Goal: Information Seeking & Learning: Find specific page/section

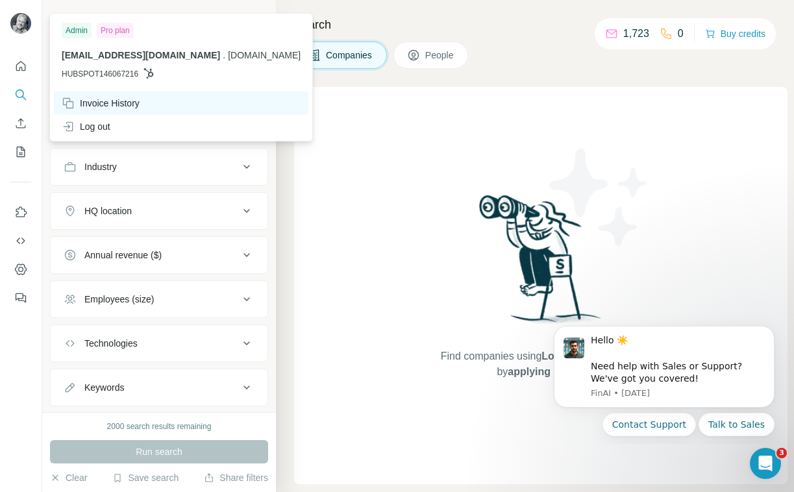
click at [116, 106] on div "Invoice History" at bounding box center [101, 103] width 78 height 13
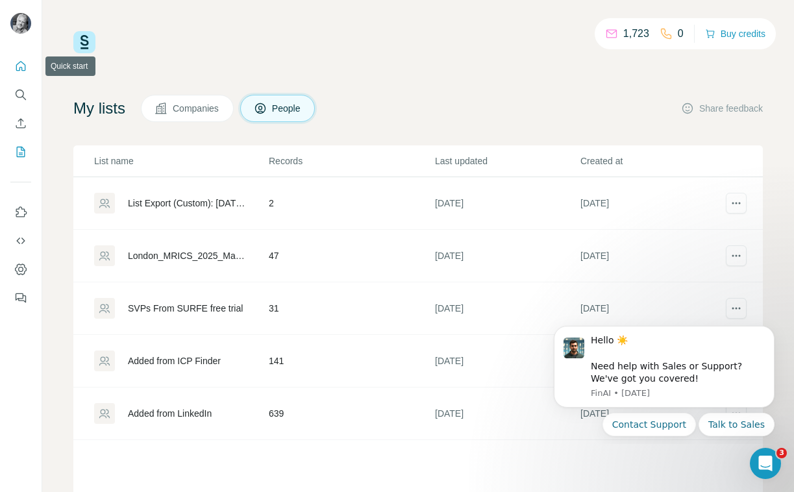
click at [19, 70] on icon "Quick start" at bounding box center [21, 66] width 10 height 10
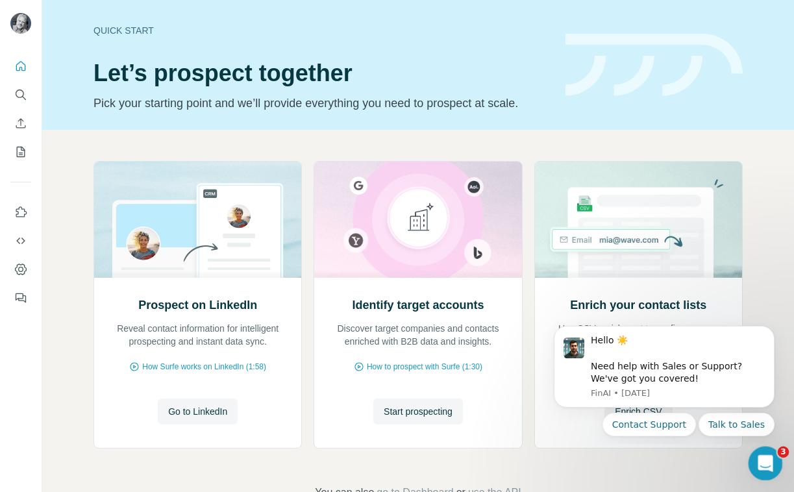
click at [763, 461] on icon "Open Intercom Messenger" at bounding box center [763, 461] width 21 height 21
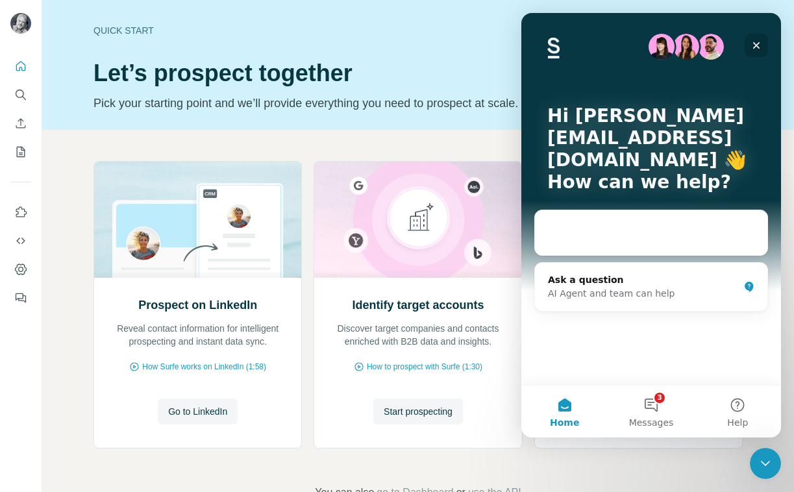
click at [756, 42] on icon "Close" at bounding box center [756, 45] width 10 height 10
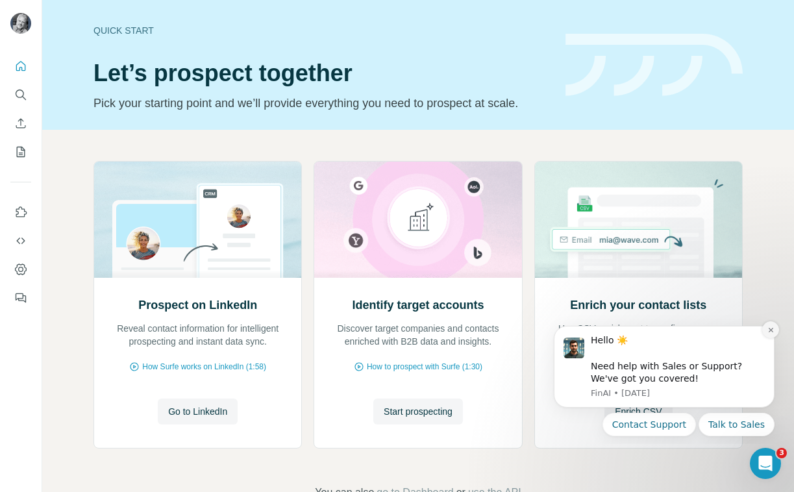
click at [772, 329] on icon "Dismiss notification" at bounding box center [770, 329] width 7 height 7
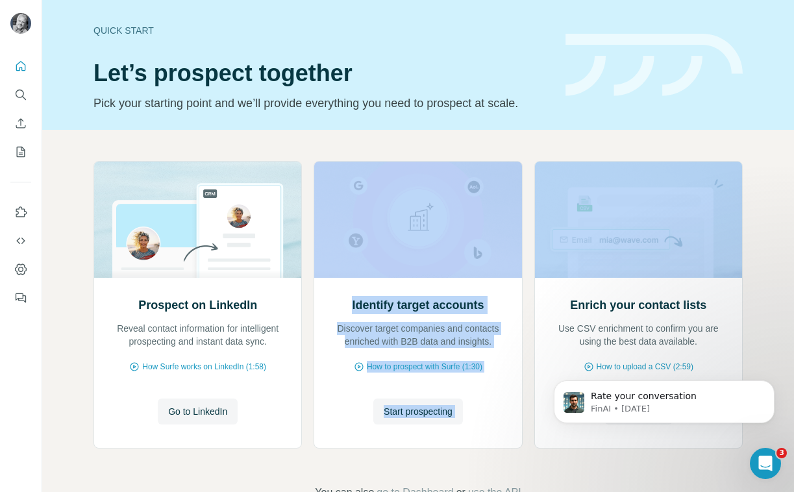
click at [528, 150] on div "Prospect on LinkedIn Reveal contact information for intelligent prospecting and…" at bounding box center [418, 331] width 752 height 402
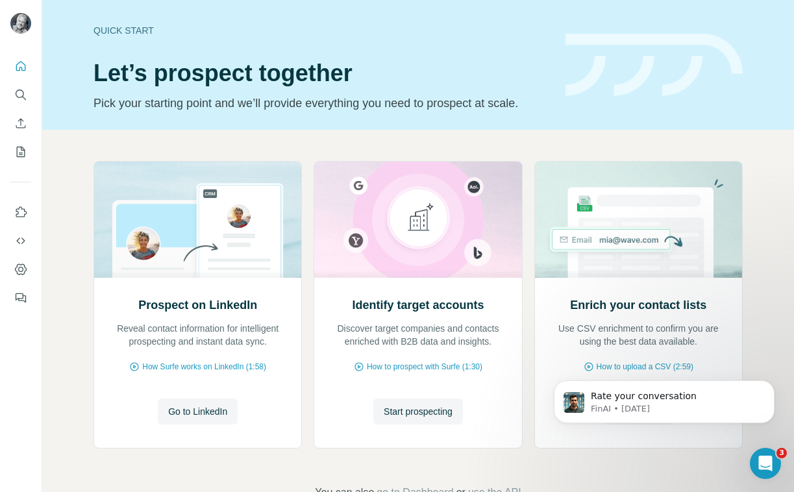
click at [532, 141] on div "Prospect on LinkedIn Reveal contact information for intelligent prospecting and…" at bounding box center [418, 331] width 752 height 402
click at [204, 365] on span "How Surfe works on LinkedIn (1:58)" at bounding box center [204, 367] width 124 height 12
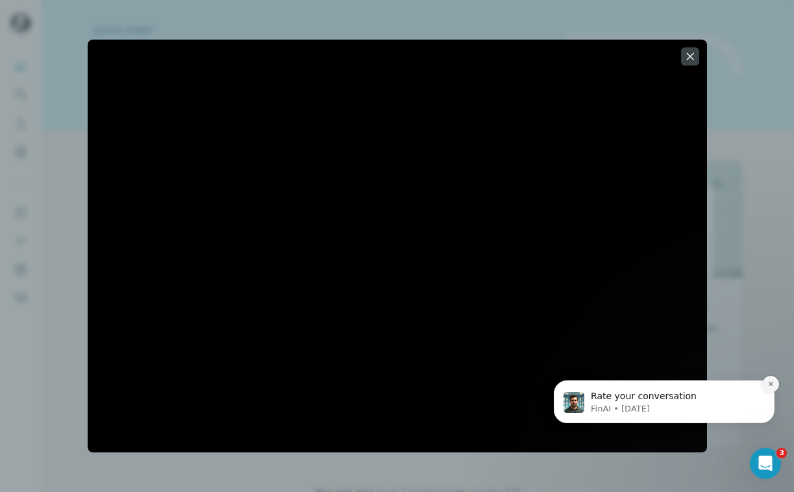
click at [771, 386] on icon "Dismiss notification" at bounding box center [770, 383] width 7 height 7
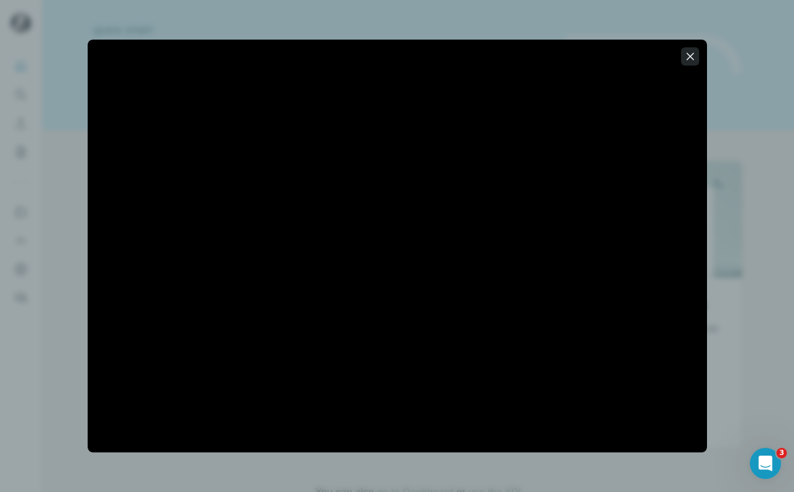
click at [694, 59] on icon "button" at bounding box center [689, 56] width 13 height 13
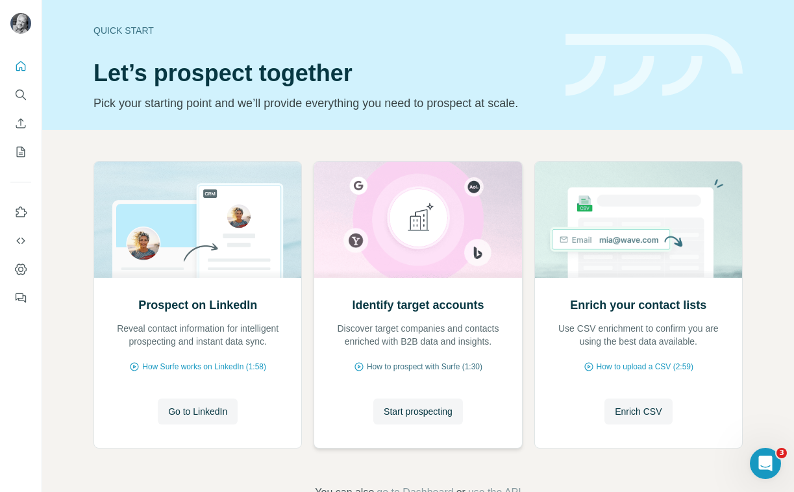
click at [422, 366] on span "How to prospect with Surfe (1:30)" at bounding box center [425, 367] width 116 height 12
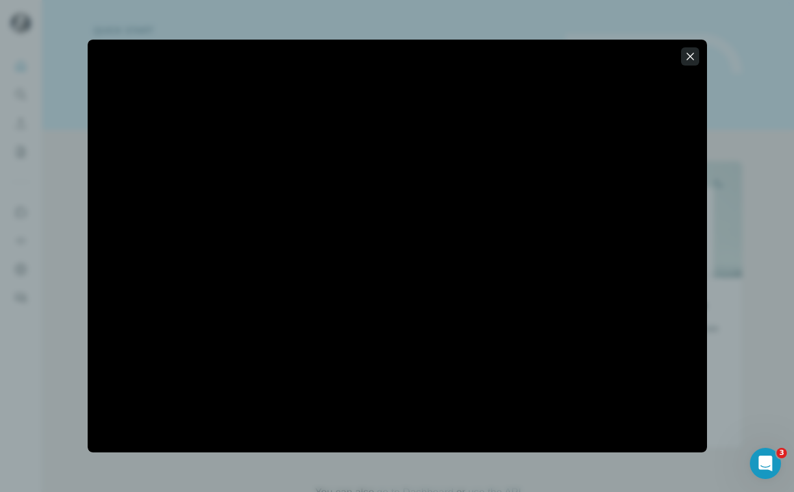
click at [687, 58] on icon "button" at bounding box center [689, 56] width 13 height 13
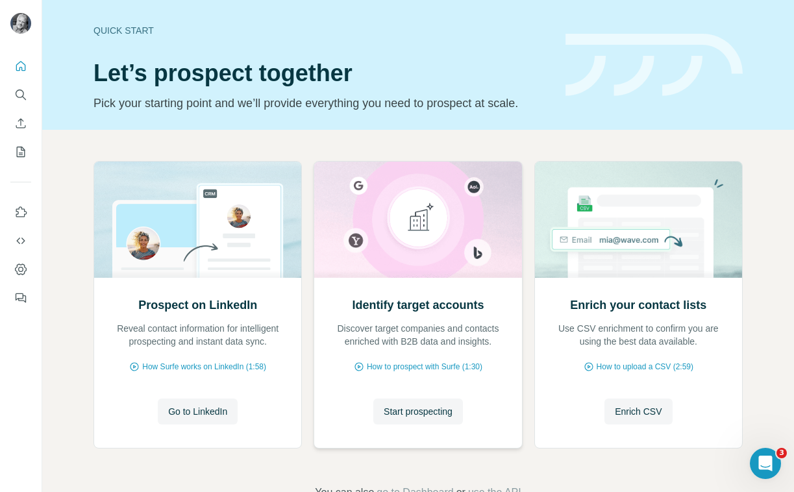
click at [431, 230] on img at bounding box center [417, 220] width 208 height 116
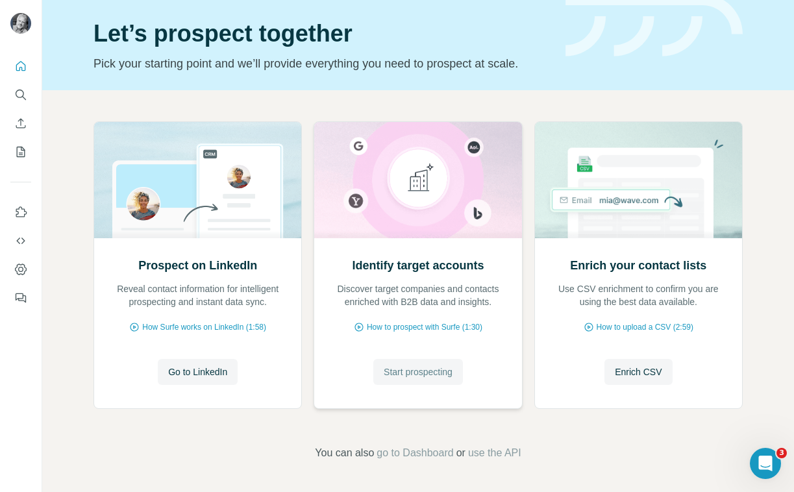
click at [420, 376] on span "Start prospecting" at bounding box center [418, 371] width 69 height 13
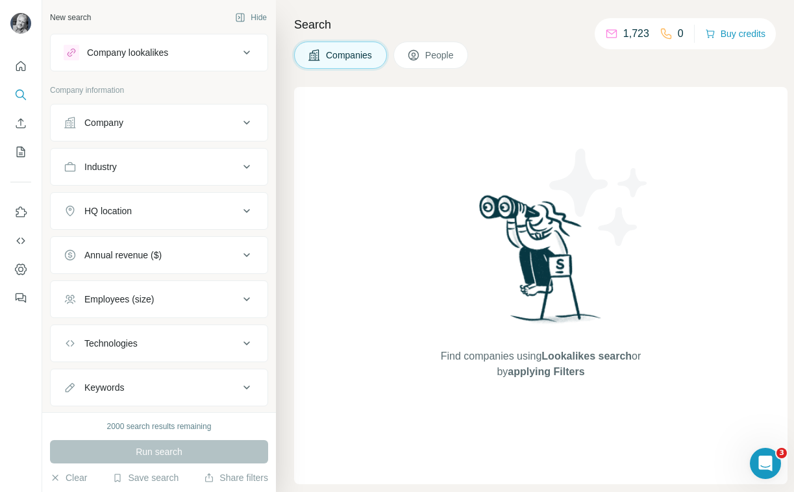
click at [159, 56] on div "Company lookalikes" at bounding box center [127, 52] width 81 height 13
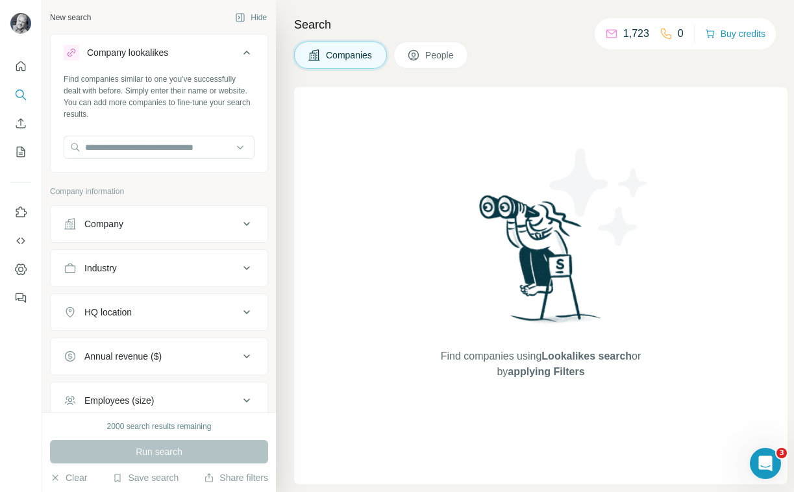
click at [160, 55] on div "Company lookalikes" at bounding box center [127, 52] width 81 height 13
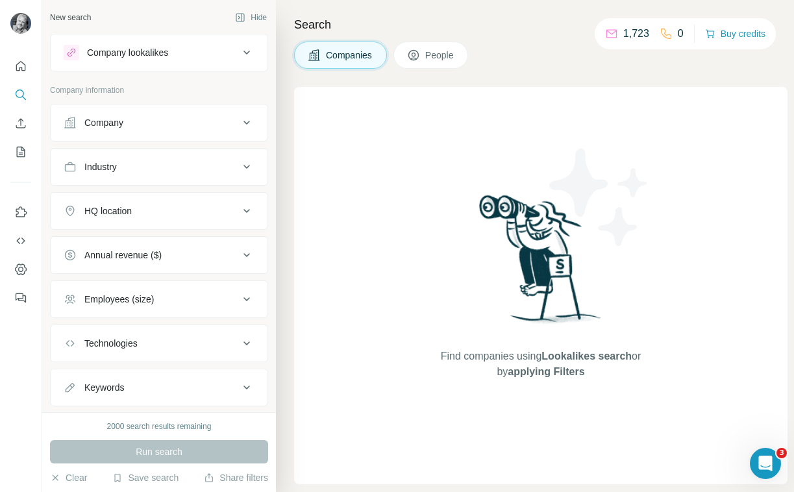
click at [154, 120] on div "Company" at bounding box center [151, 122] width 175 height 13
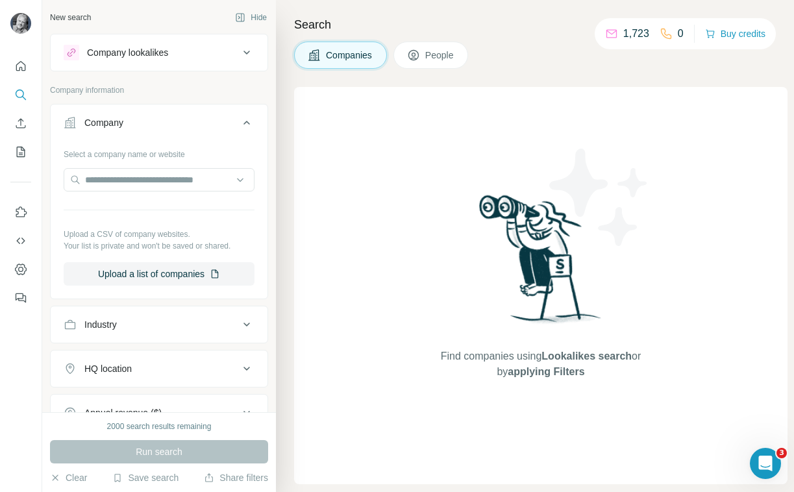
click at [154, 120] on div "Company" at bounding box center [151, 122] width 175 height 13
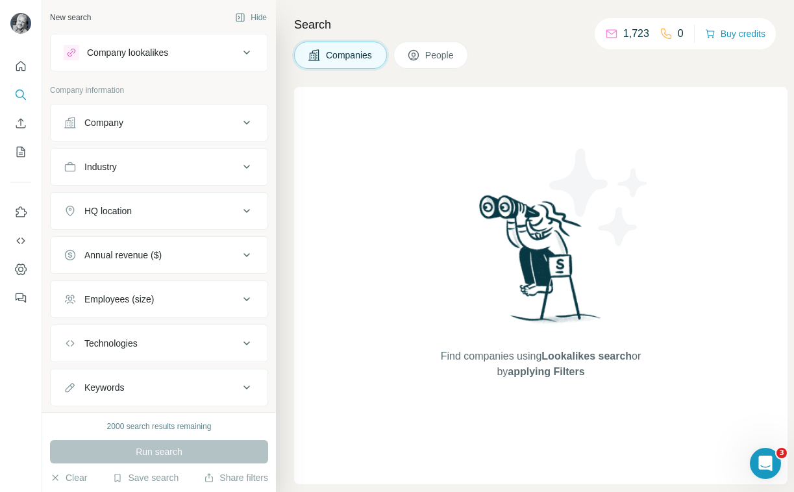
click at [151, 167] on div "Industry" at bounding box center [151, 166] width 175 height 13
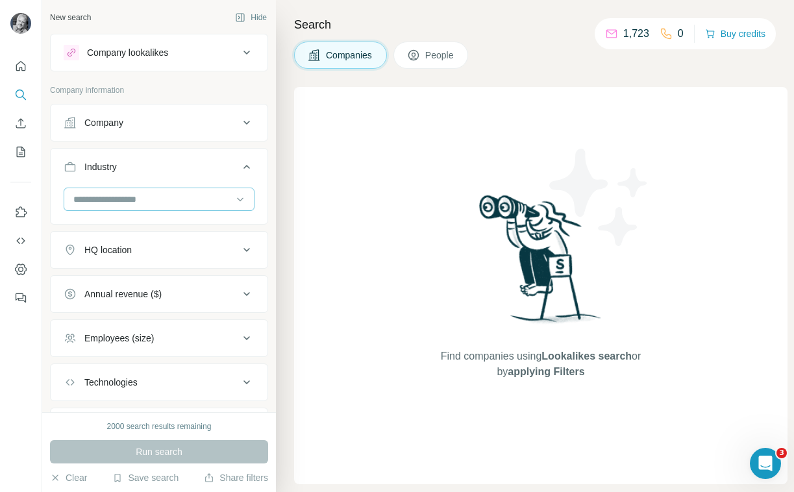
click at [150, 200] on input at bounding box center [152, 199] width 160 height 14
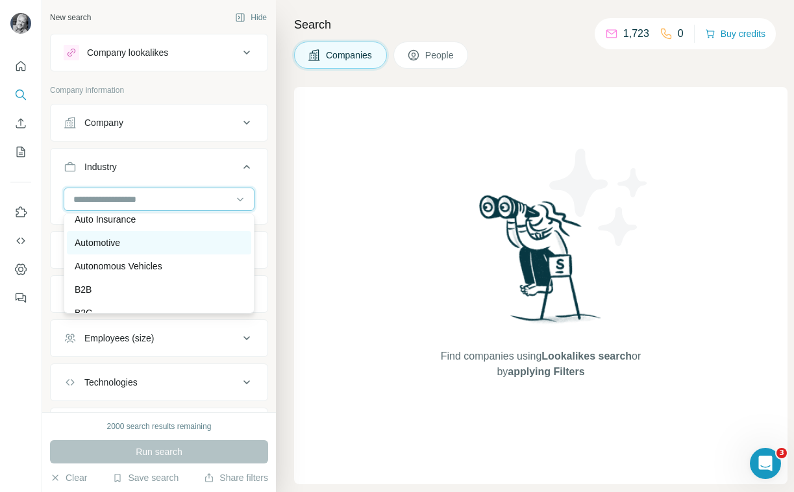
scroll to position [876, 0]
click at [118, 240] on p "Automotive" at bounding box center [97, 240] width 45 height 13
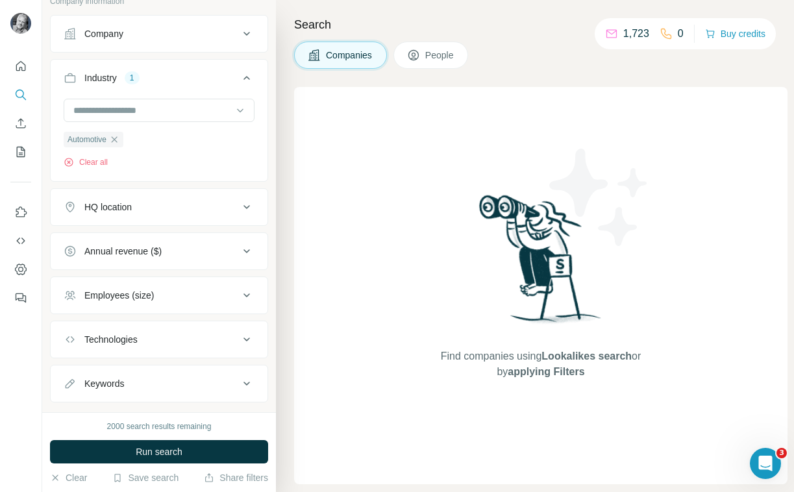
scroll to position [92, 0]
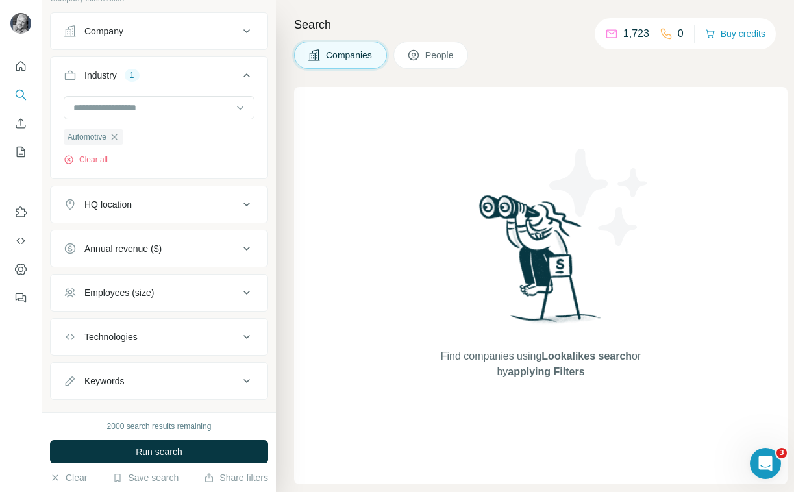
click at [188, 197] on button "HQ location" at bounding box center [159, 204] width 217 height 31
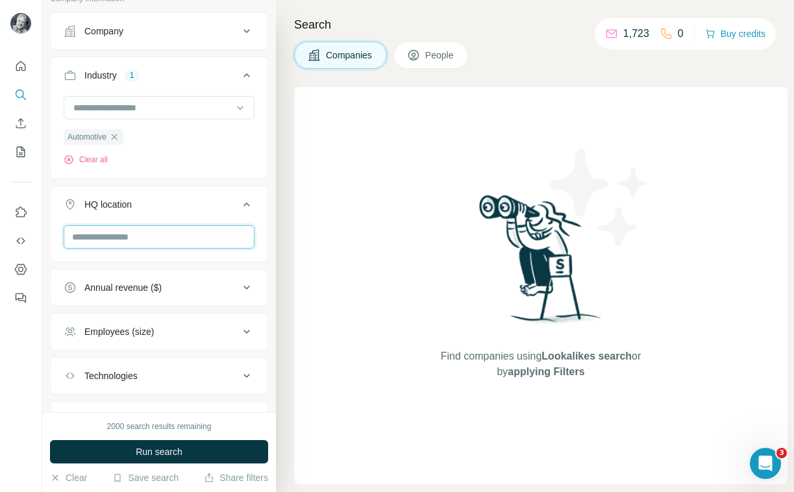
click at [183, 244] on input "text" at bounding box center [159, 236] width 191 height 23
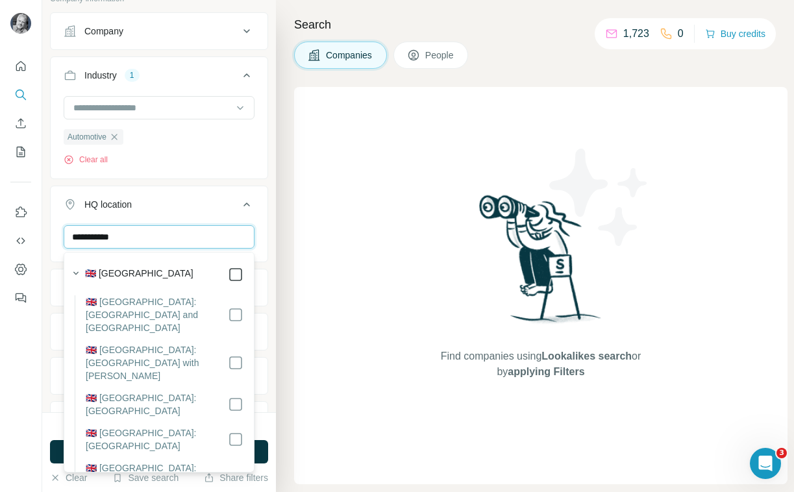
type input "**********"
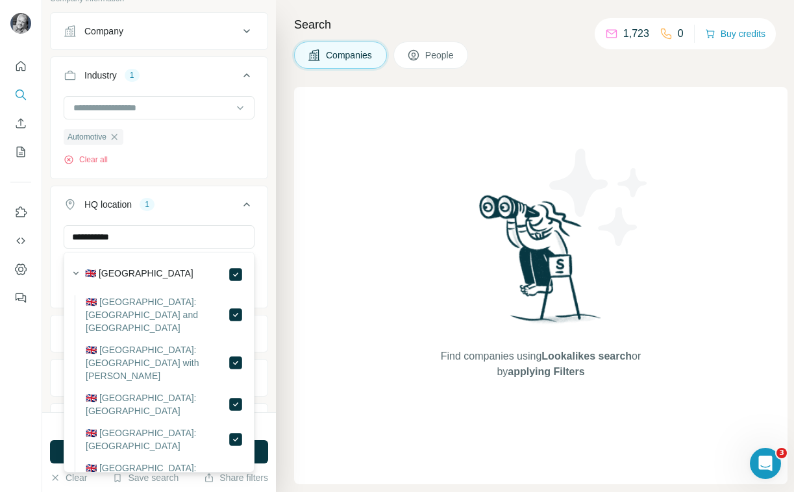
click at [219, 196] on button "HQ location 1" at bounding box center [159, 207] width 217 height 36
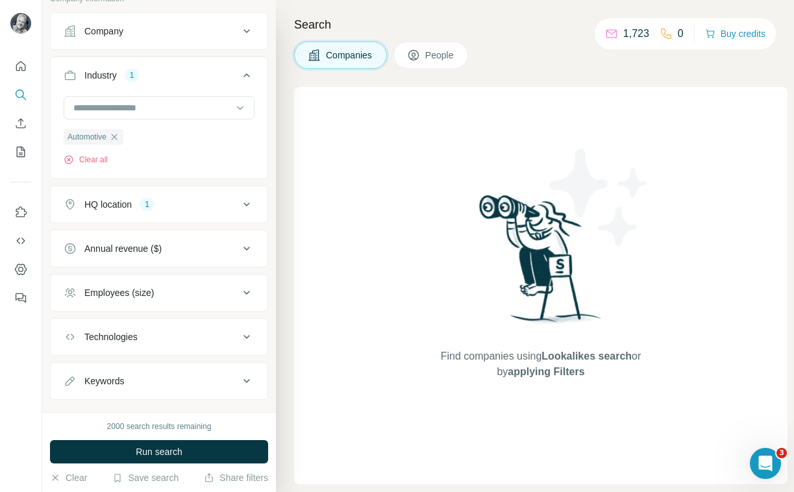
scroll to position [116, 0]
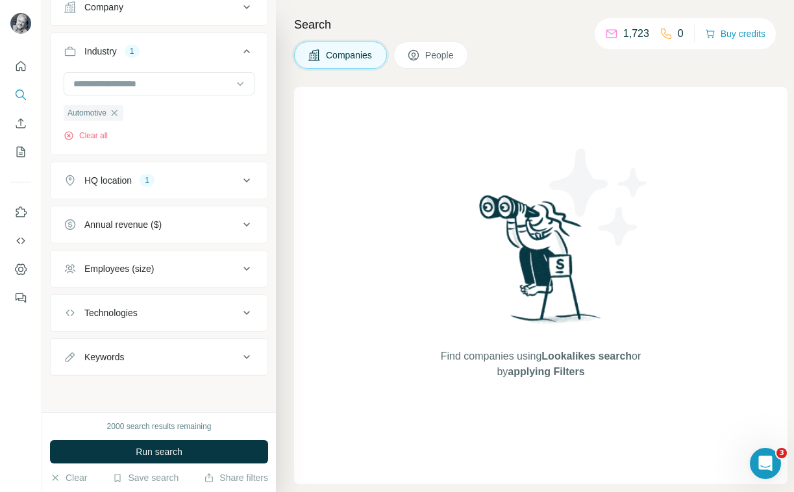
click at [214, 261] on button "Employees (size)" at bounding box center [159, 268] width 217 height 31
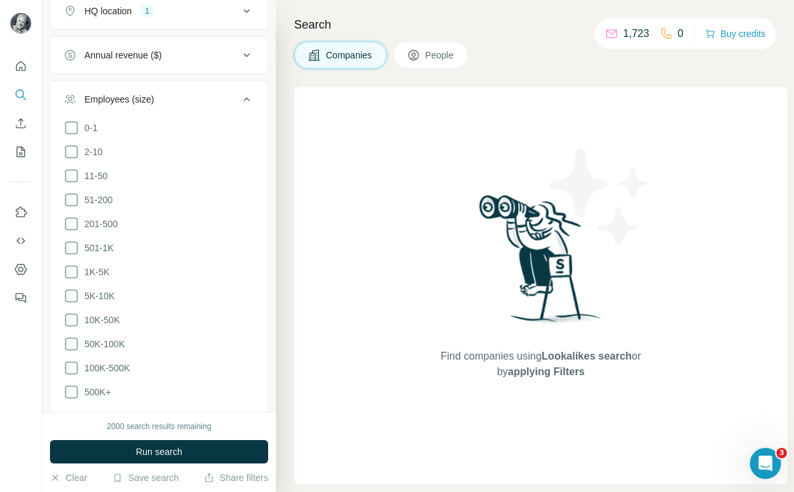
scroll to position [269, 0]
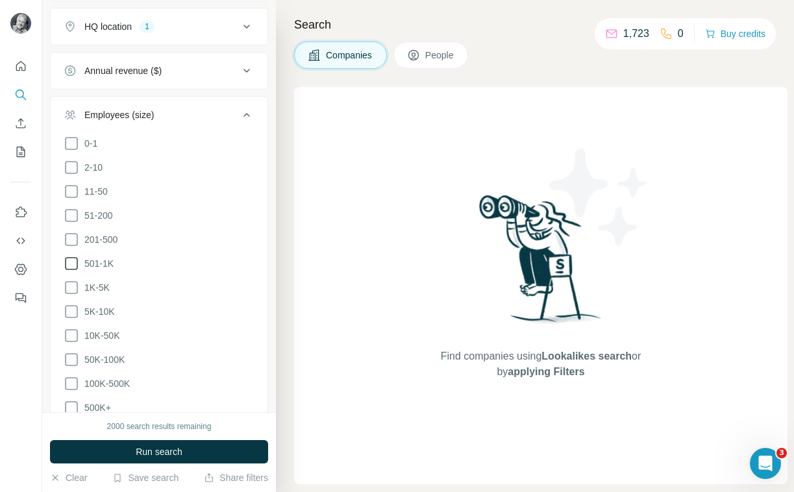
click at [71, 264] on icon at bounding box center [72, 264] width 16 height 16
click at [71, 282] on icon at bounding box center [72, 288] width 16 height 16
click at [71, 313] on icon at bounding box center [72, 312] width 16 height 16
click at [73, 333] on icon at bounding box center [72, 336] width 16 height 16
click at [73, 354] on icon at bounding box center [72, 360] width 16 height 16
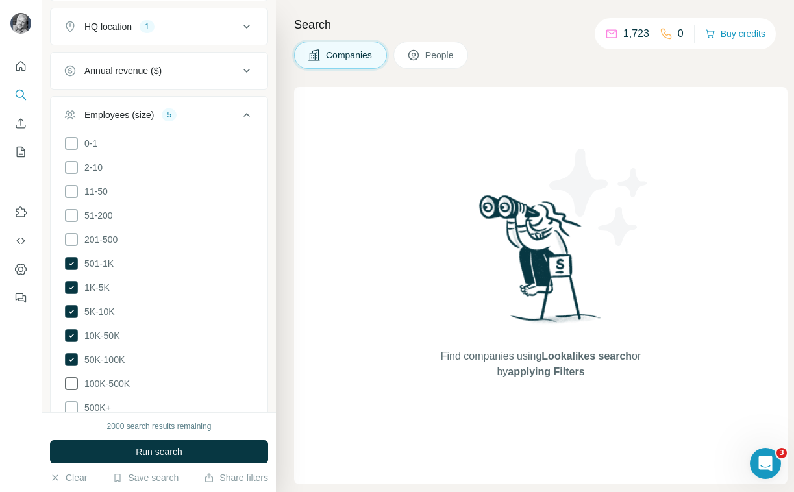
click at [71, 380] on icon at bounding box center [72, 384] width 16 height 16
click at [71, 403] on icon at bounding box center [72, 408] width 16 height 16
click at [70, 258] on icon at bounding box center [71, 263] width 13 height 13
click at [66, 262] on icon at bounding box center [72, 264] width 16 height 16
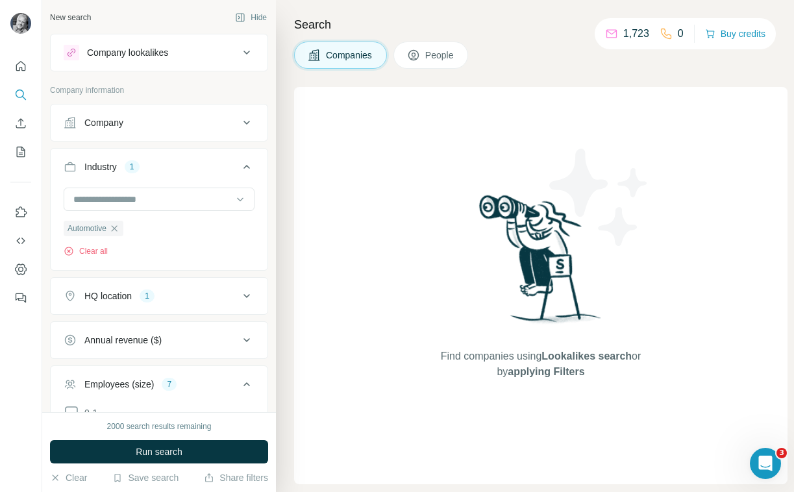
click at [208, 124] on div "Company" at bounding box center [151, 122] width 175 height 13
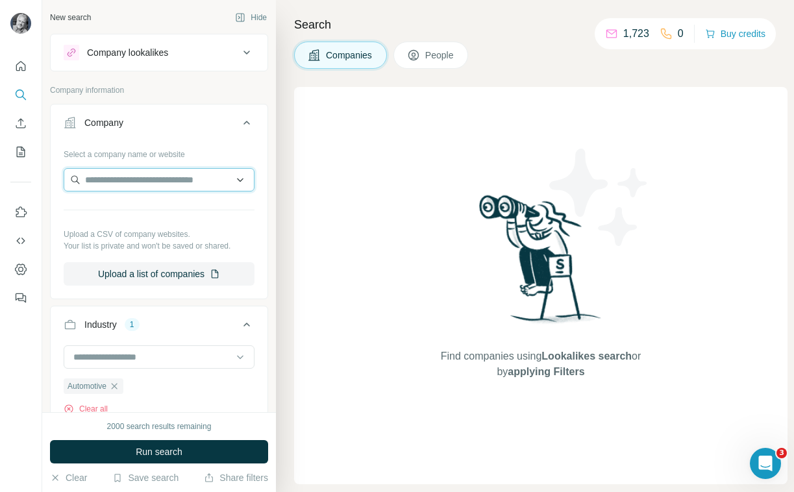
click at [143, 178] on input "text" at bounding box center [159, 179] width 191 height 23
click at [176, 125] on div "Company" at bounding box center [151, 122] width 175 height 13
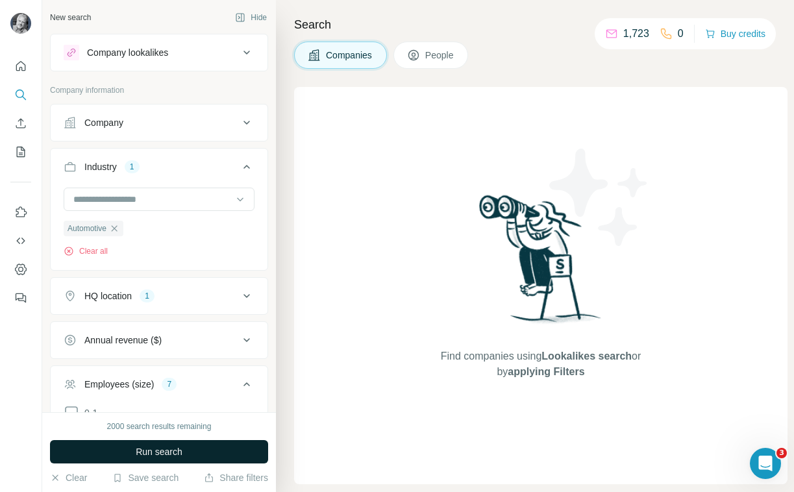
click at [159, 453] on span "Run search" at bounding box center [159, 451] width 47 height 13
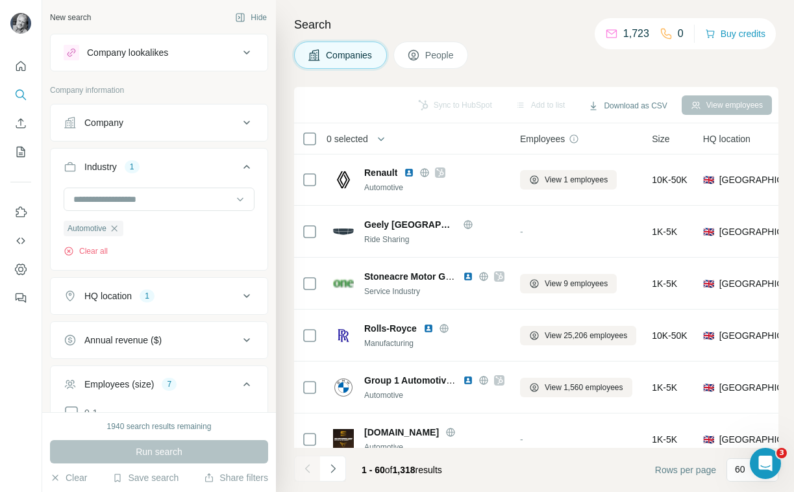
scroll to position [422, 0]
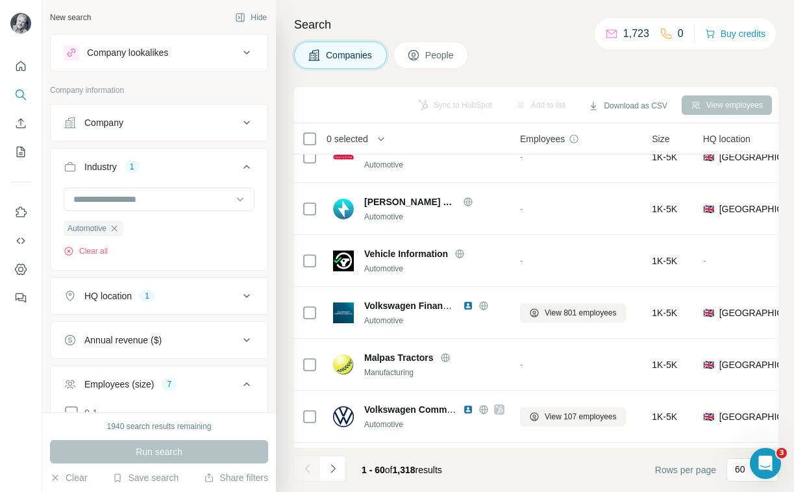
click at [445, 56] on span "People" at bounding box center [440, 55] width 30 height 13
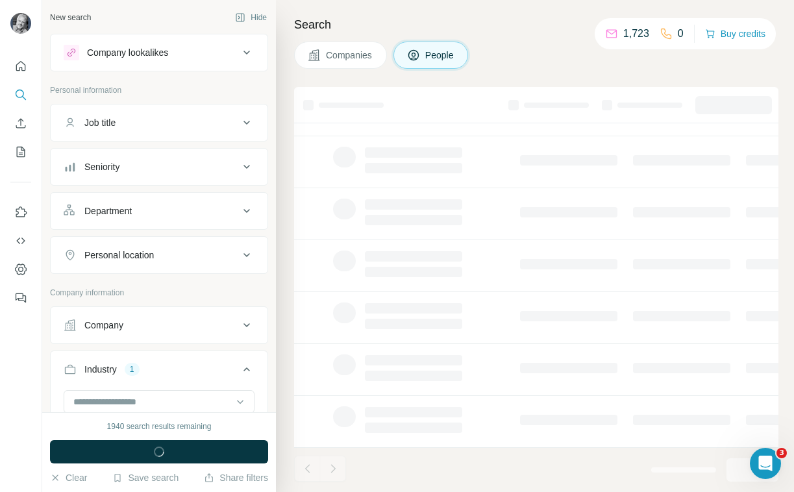
scroll to position [226, 0]
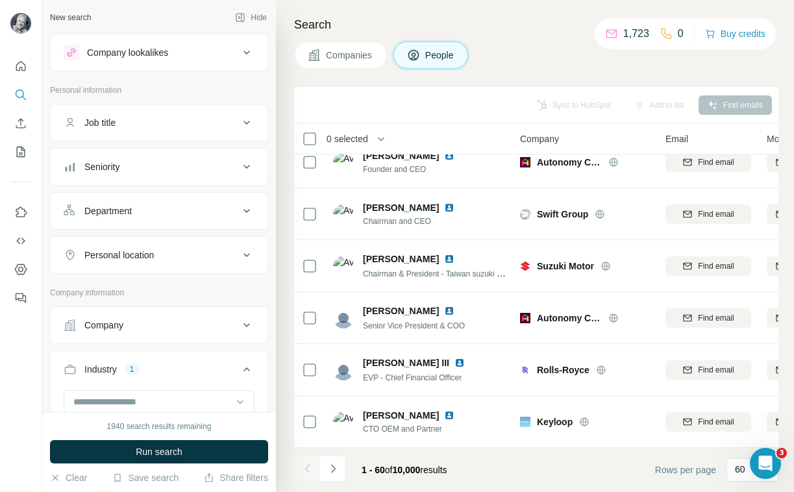
scroll to position [1062, 0]
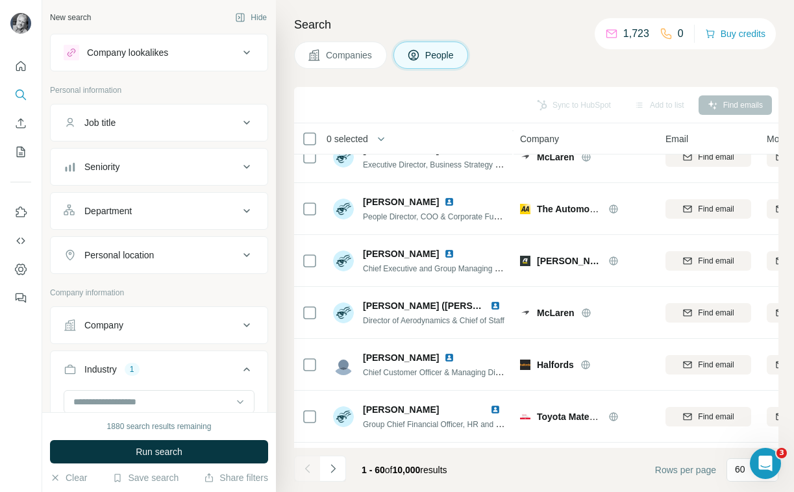
click at [180, 123] on div "Job title" at bounding box center [151, 122] width 175 height 13
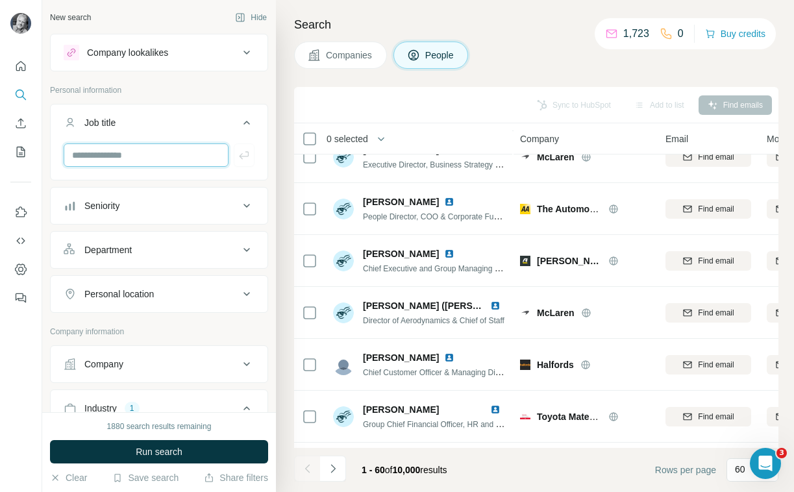
click at [169, 156] on input "text" at bounding box center [146, 154] width 165 height 23
type input "**********"
click at [162, 201] on div "Seniority" at bounding box center [151, 205] width 175 height 13
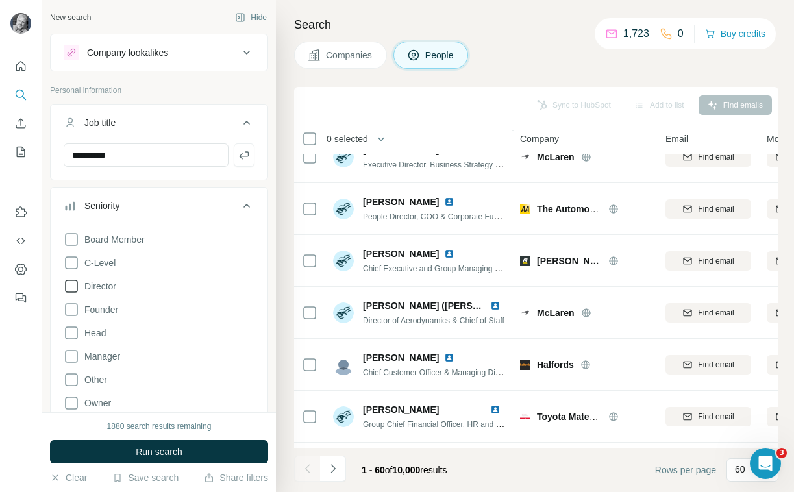
click at [69, 288] on icon at bounding box center [72, 286] width 16 height 16
click at [72, 264] on icon at bounding box center [72, 263] width 16 height 16
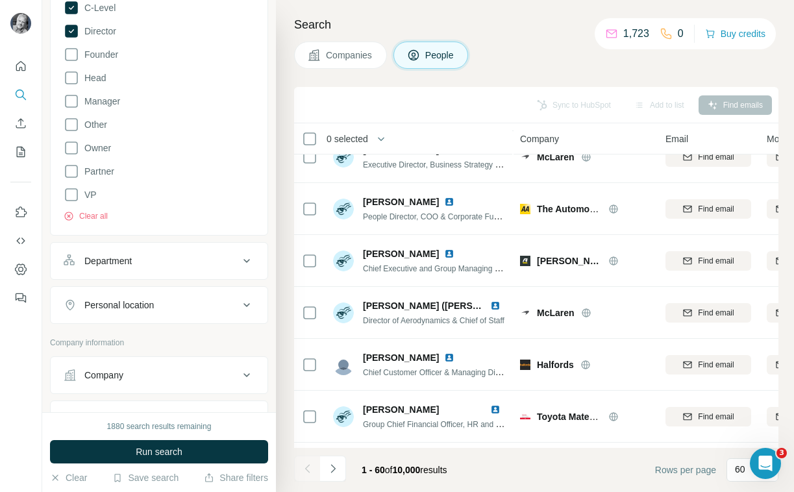
scroll to position [264, 0]
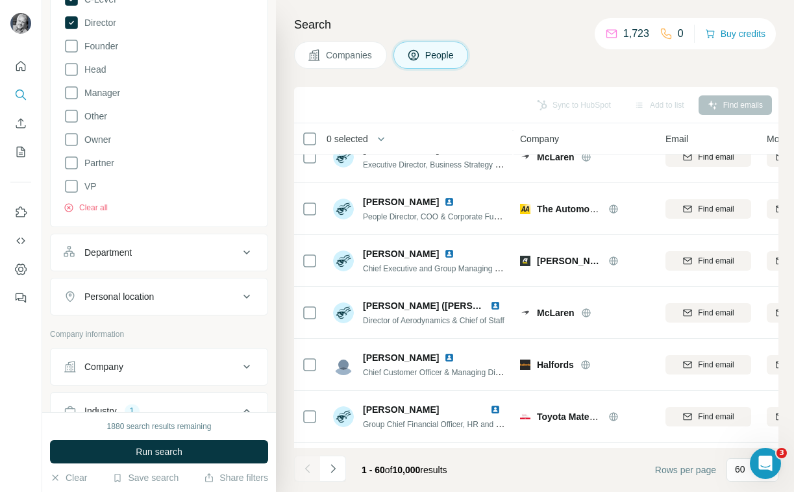
click at [164, 252] on div "Department" at bounding box center [151, 252] width 175 height 13
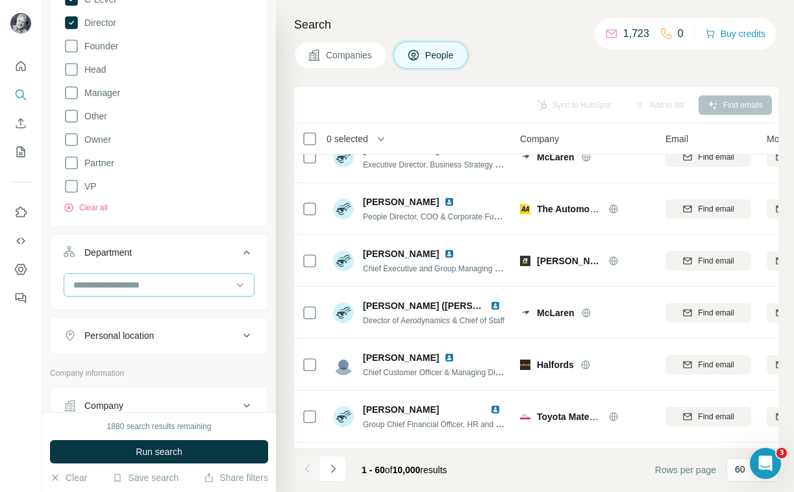
click at [164, 287] on input at bounding box center [152, 285] width 160 height 14
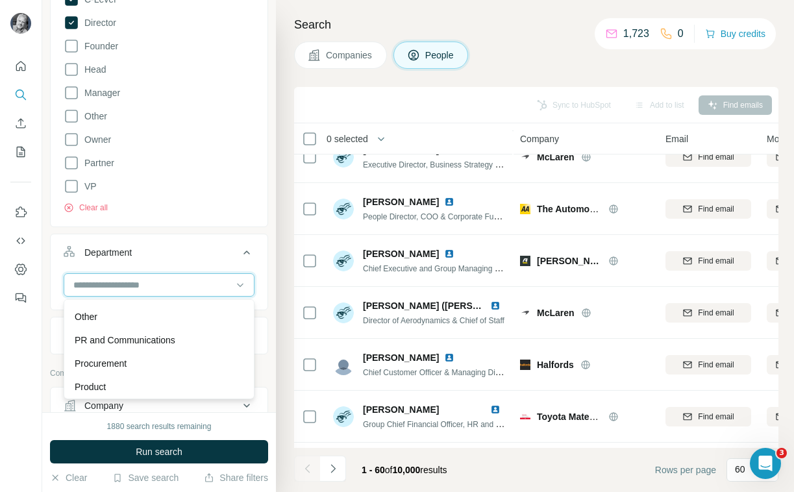
scroll to position [374, 0]
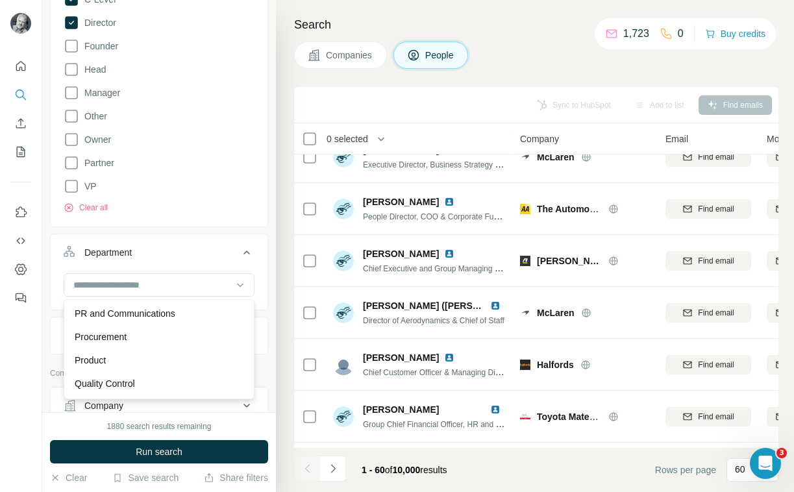
click at [223, 200] on div "Board Member C-Level Director Founder Head Manager Other Owner Partner VP Clear…" at bounding box center [159, 88] width 191 height 251
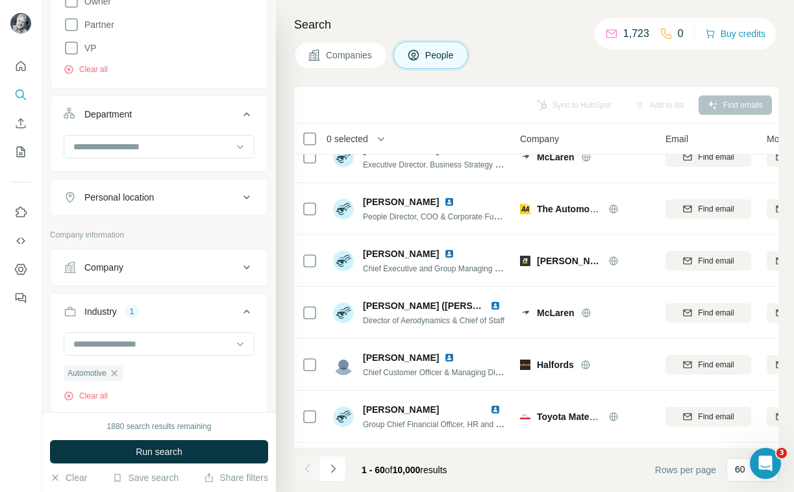
scroll to position [404, 0]
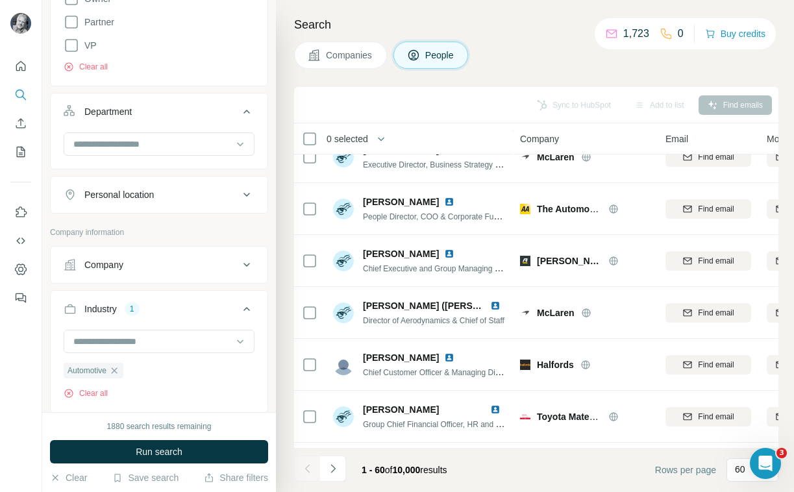
click at [210, 199] on div "Personal location" at bounding box center [151, 194] width 175 height 13
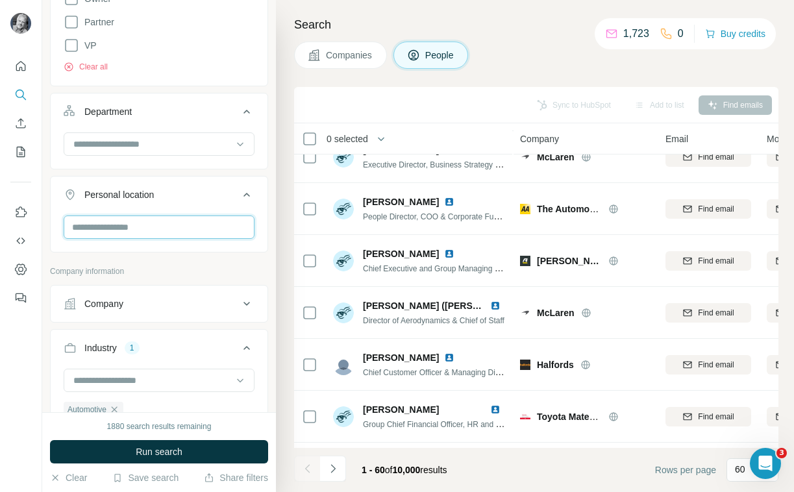
click at [200, 223] on input "text" at bounding box center [159, 226] width 191 height 23
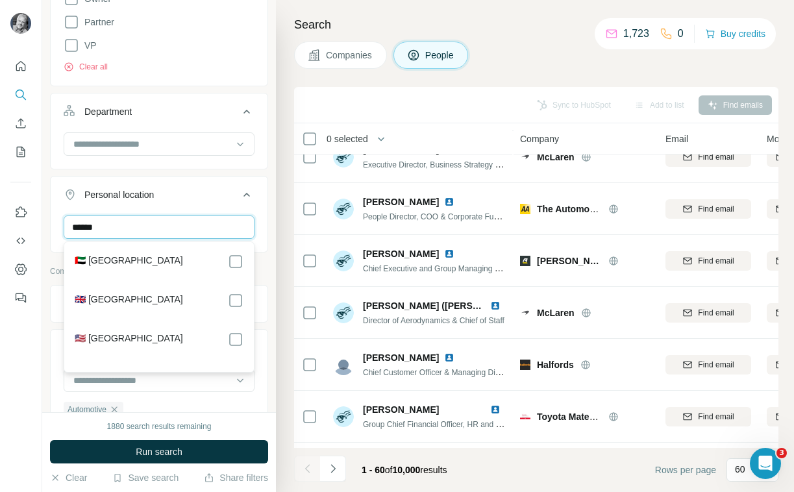
type input "******"
click at [149, 297] on label "🇬🇧 [GEOGRAPHIC_DATA]" at bounding box center [129, 301] width 108 height 16
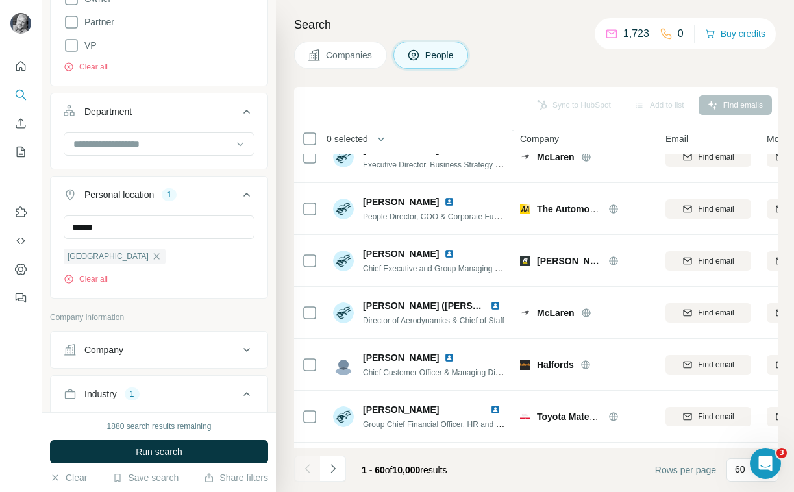
click at [214, 187] on button "Personal location 1" at bounding box center [159, 197] width 217 height 36
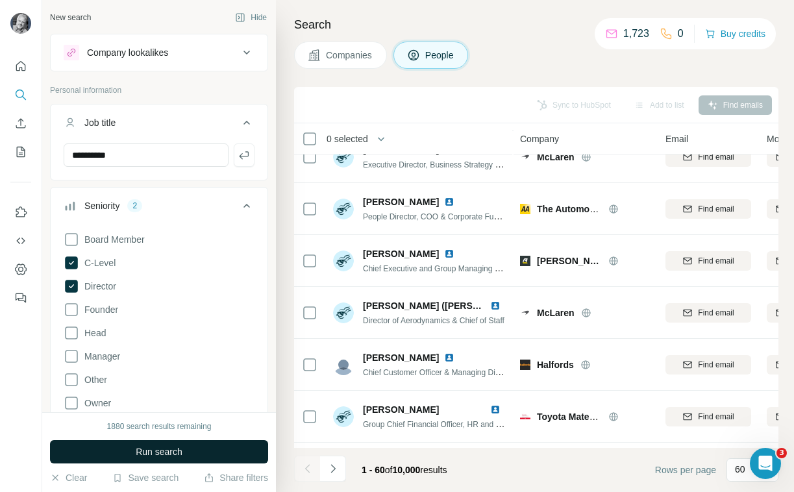
click at [171, 454] on span "Run search" at bounding box center [159, 451] width 47 height 13
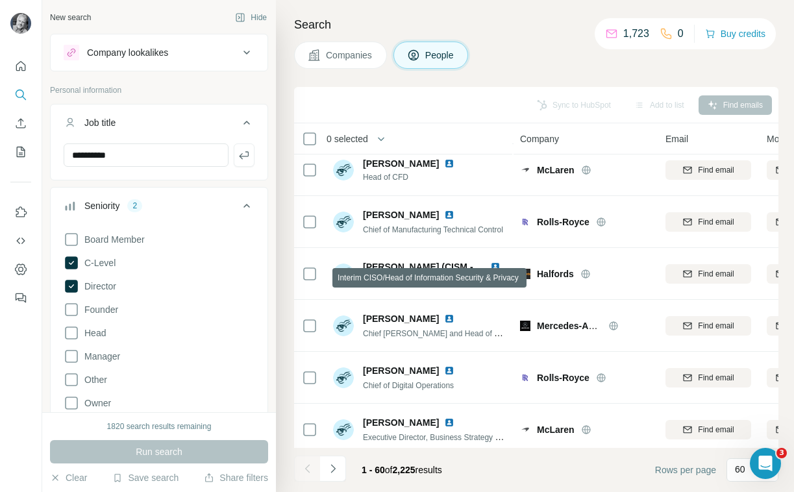
scroll to position [233, 0]
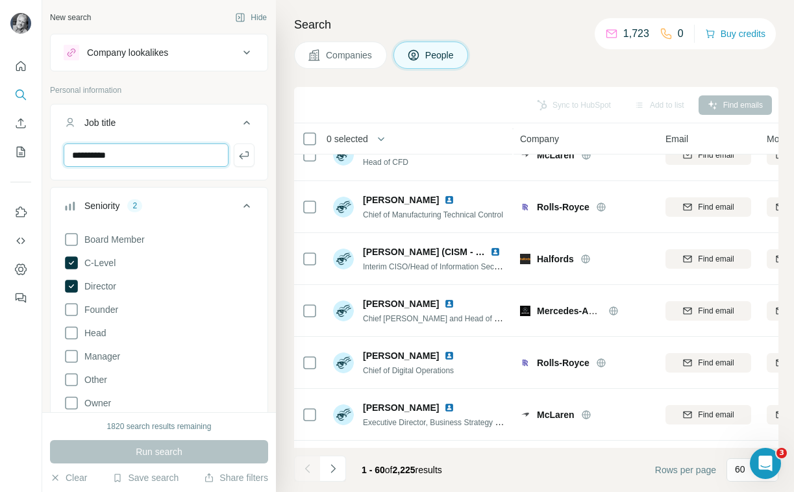
click at [182, 160] on input "**********" at bounding box center [146, 154] width 165 height 23
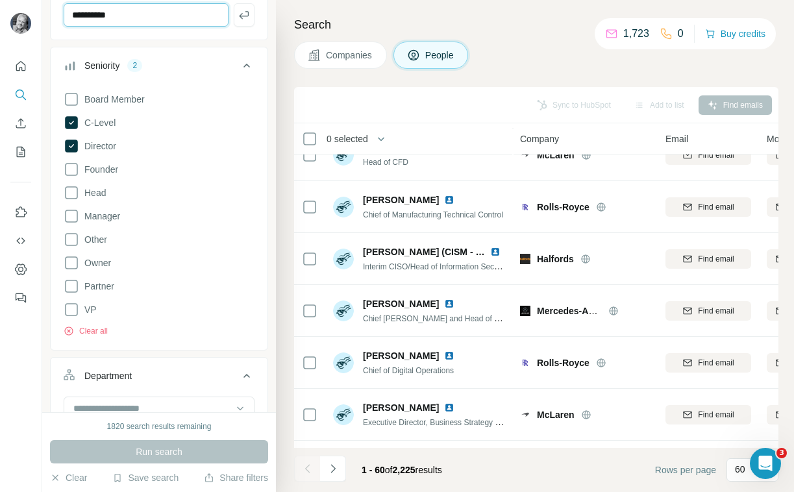
scroll to position [162, 0]
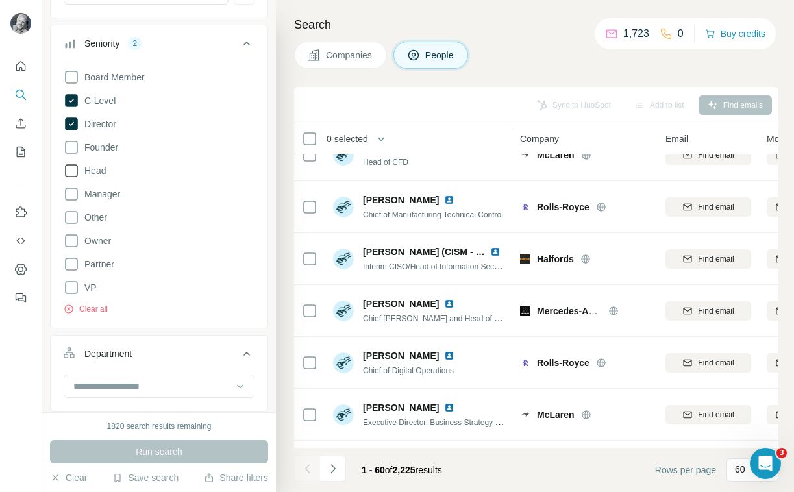
click at [75, 172] on icon at bounding box center [72, 171] width 16 height 16
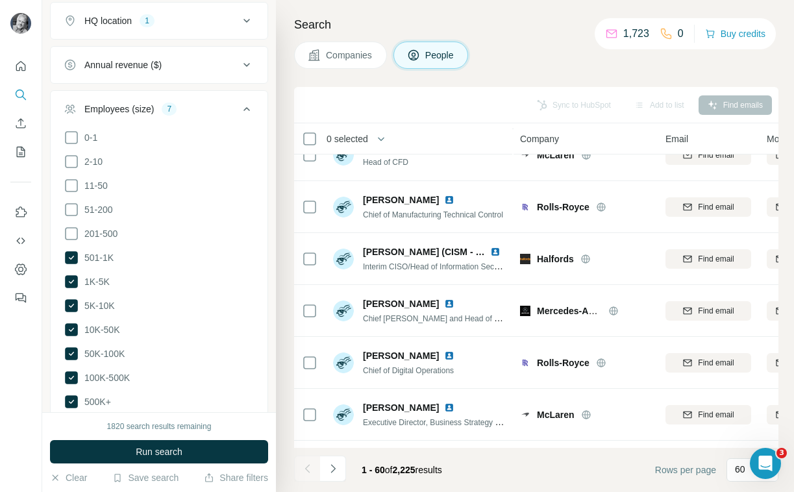
scroll to position [822, 0]
click at [71, 253] on icon at bounding box center [71, 257] width 13 height 13
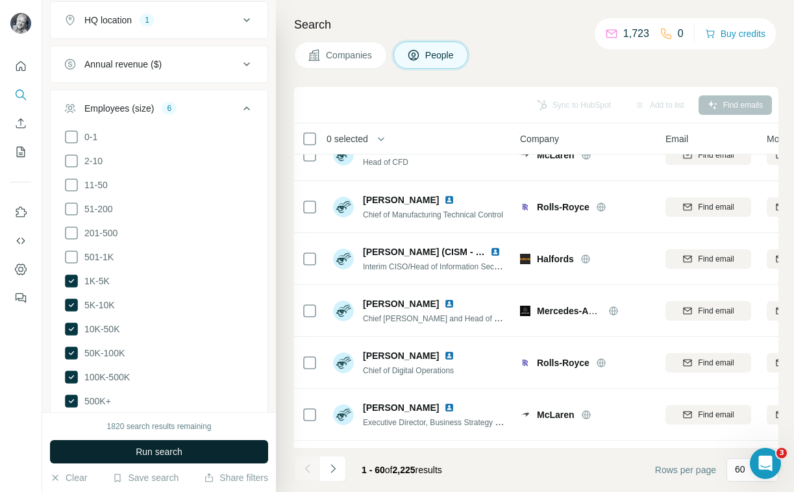
click at [149, 446] on span "Run search" at bounding box center [159, 451] width 47 height 13
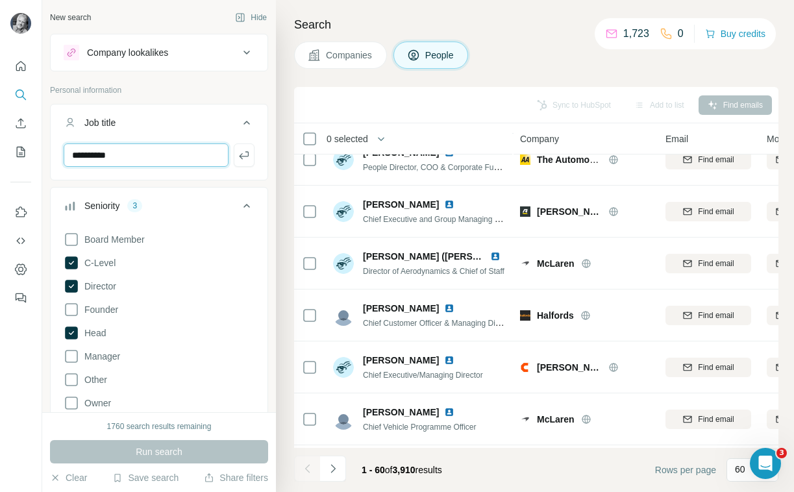
click at [146, 158] on input "**********" at bounding box center [146, 154] width 165 height 23
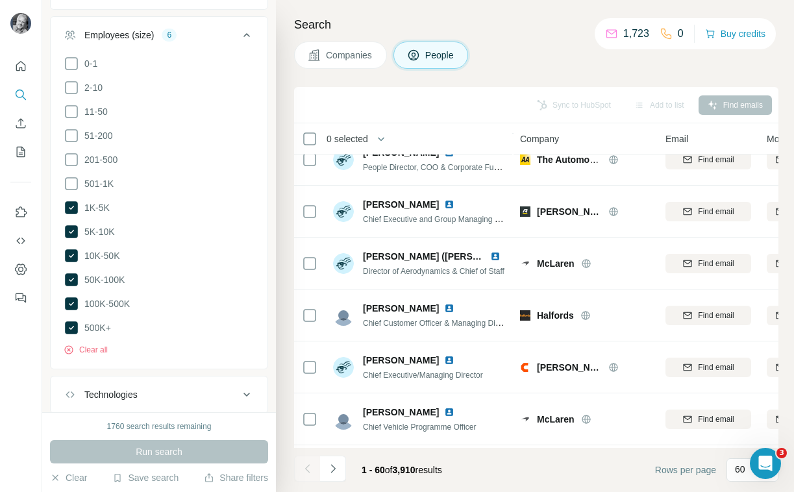
scroll to position [879, 0]
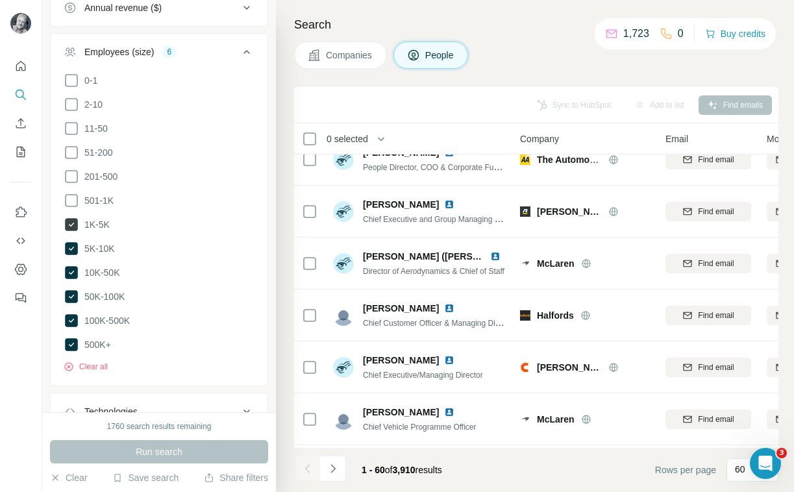
type input "**********"
click at [73, 223] on icon at bounding box center [71, 224] width 13 height 13
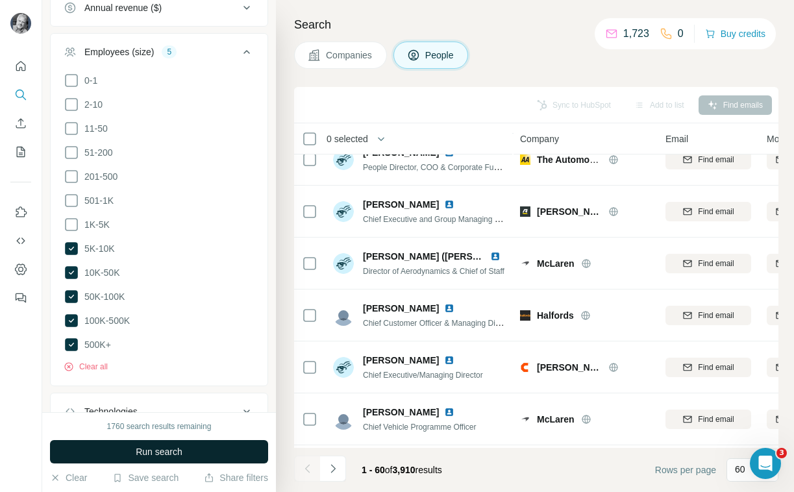
click at [158, 453] on span "Run search" at bounding box center [159, 451] width 47 height 13
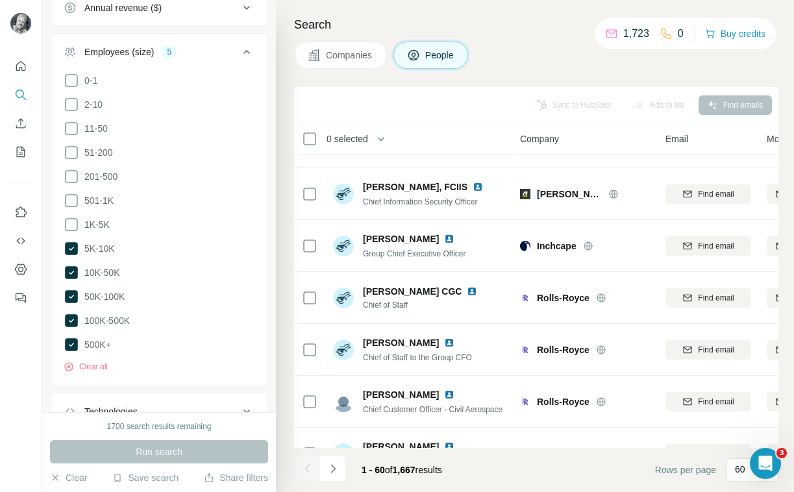
scroll to position [2066, 0]
